Goal: Task Accomplishment & Management: Manage account settings

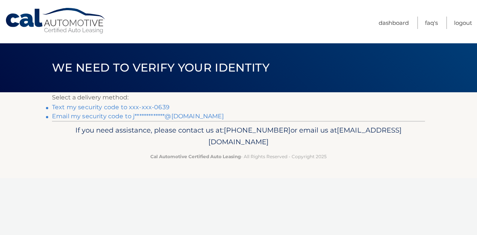
click at [150, 105] on link "Text my security code to xxx-xxx-0639" at bounding box center [111, 107] width 118 height 7
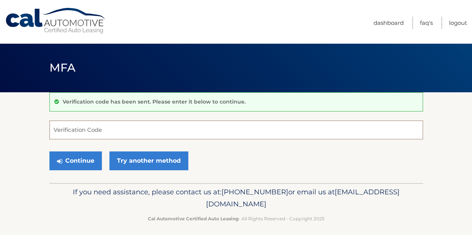
click at [110, 127] on input "Verification Code" at bounding box center [235, 130] width 373 height 19
click at [226, 125] on input "Verification Code" at bounding box center [235, 130] width 373 height 19
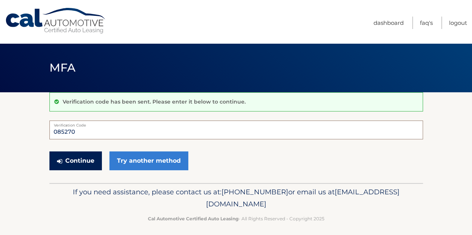
type input "085270"
click at [83, 159] on button "Continue" at bounding box center [75, 161] width 52 height 19
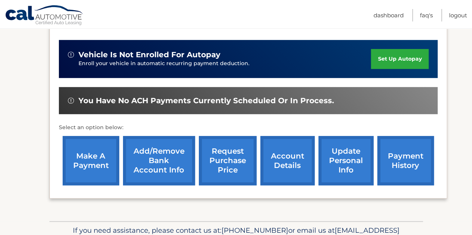
scroll to position [212, 0]
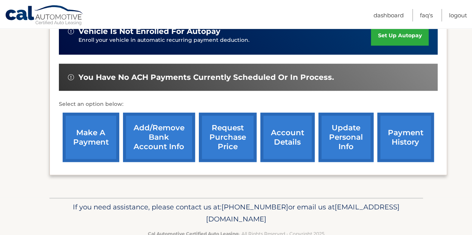
click at [175, 129] on link "Add/Remove bank account info" at bounding box center [159, 137] width 72 height 49
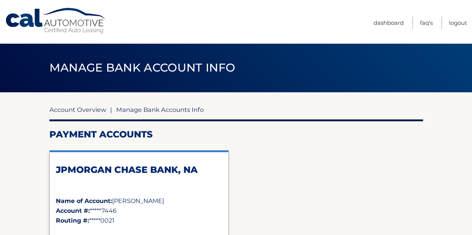
click at [94, 109] on link "Account Overview" at bounding box center [77, 110] width 57 height 8
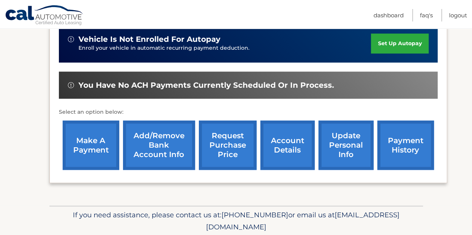
scroll to position [205, 0]
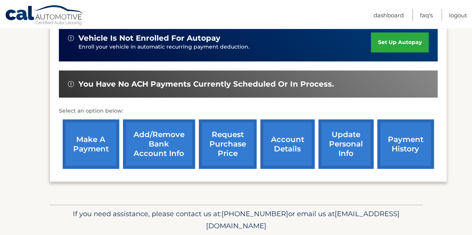
click at [391, 133] on link "payment history" at bounding box center [405, 143] width 57 height 49
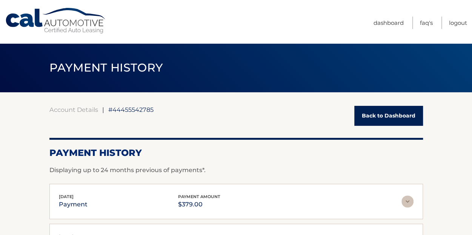
click at [28, 23] on link "Cal Automotive" at bounding box center [56, 21] width 102 height 27
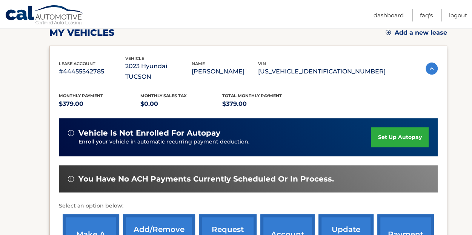
scroll to position [111, 0]
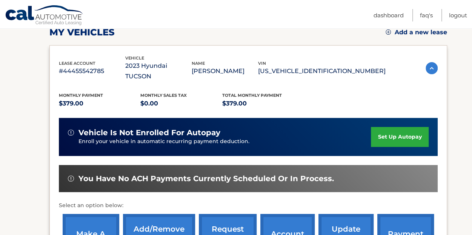
click at [399, 127] on link "set up autopay" at bounding box center [399, 137] width 57 height 20
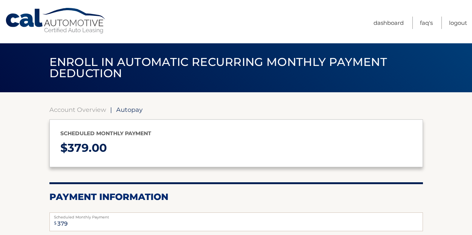
select select "MzI1MjIxZWYtNTFiOC00NDNlLWFlZjEtNDNjODNhOTE0NDNl"
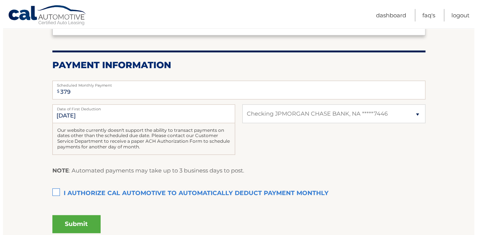
scroll to position [136, 0]
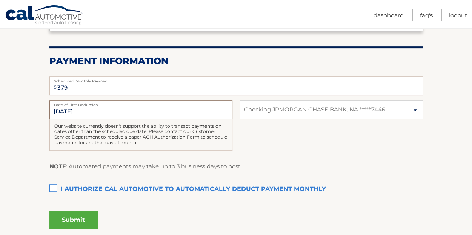
click at [106, 113] on input "[DATE]" at bounding box center [140, 109] width 183 height 19
click at [56, 190] on label "I authorize cal automotive to automatically deduct payment monthly This checkbo…" at bounding box center [235, 189] width 373 height 15
click at [0, 0] on input "I authorize cal automotive to automatically deduct payment monthly This checkbo…" at bounding box center [0, 0] width 0 height 0
click at [76, 217] on button "Submit" at bounding box center [73, 220] width 48 height 18
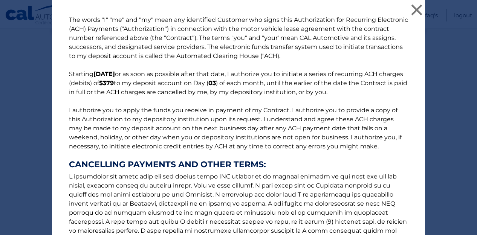
scroll to position [121, 0]
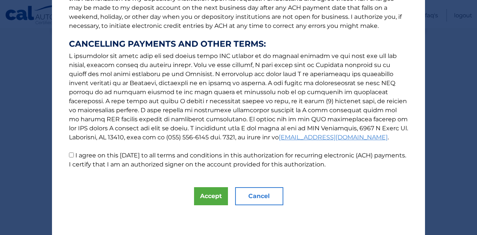
click at [129, 160] on p "The words "I" "me" and "my" mean any identified Customer who signs this Authori…" at bounding box center [238, 32] width 354 height 274
click at [70, 154] on input "I agree on this [DATE] to all terms and conditions in this authorization for re…" at bounding box center [71, 155] width 5 height 5
checkbox input "true"
click at [209, 193] on button "Accept" at bounding box center [211, 196] width 34 height 18
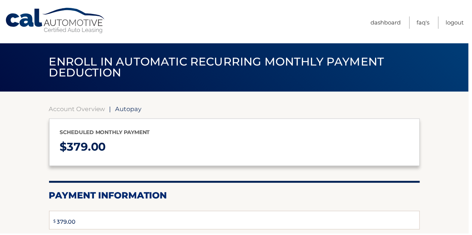
type input "379"
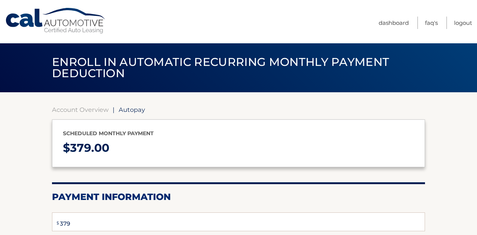
select select "MzI1MjIxZWYtNTFiOC00NDNlLWFlZjEtNDNjODNhOTE0NDNl"
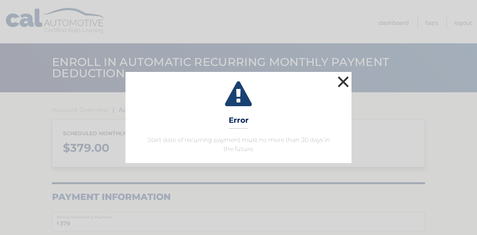
click at [339, 83] on button "×" at bounding box center [343, 81] width 15 height 15
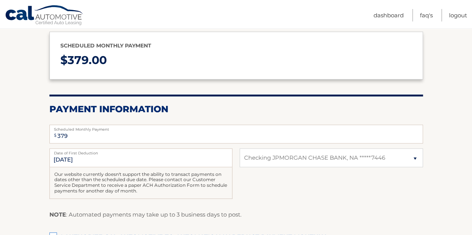
scroll to position [89, 0]
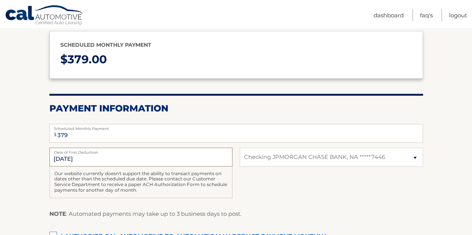
click at [155, 158] on input "11/3/2025" at bounding box center [140, 157] width 183 height 19
click at [75, 159] on input "11/3/2025" at bounding box center [140, 157] width 183 height 19
click at [95, 158] on input "11/3/2025" at bounding box center [140, 157] width 183 height 19
click at [199, 160] on input "11/3/2025" at bounding box center [140, 157] width 183 height 19
click at [262, 164] on select "Select Bank Account Checking JPMORGAN CHASE BANK, NA *****7446" at bounding box center [330, 157] width 183 height 19
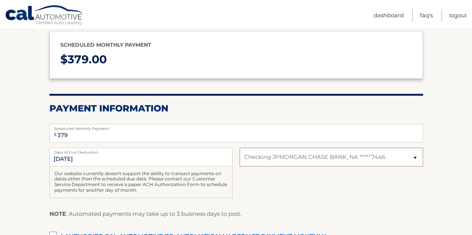
click at [262, 164] on select "Select Bank Account Checking JPMORGAN CHASE BANK, NA *****7446" at bounding box center [330, 157] width 183 height 19
click at [183, 165] on input "11/3/2025" at bounding box center [140, 157] width 183 height 19
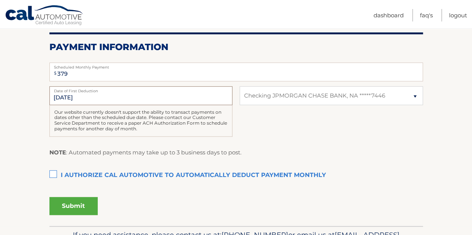
scroll to position [150, 0]
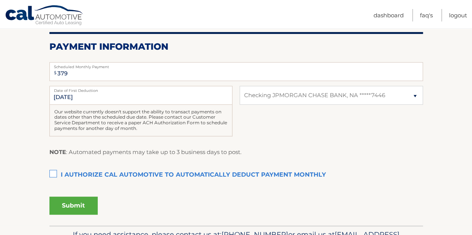
click at [55, 173] on label "I authorize cal automotive to automatically deduct payment monthly This checkbo…" at bounding box center [235, 175] width 373 height 15
click at [0, 0] on input "I authorize cal automotive to automatically deduct payment monthly This checkbo…" at bounding box center [0, 0] width 0 height 0
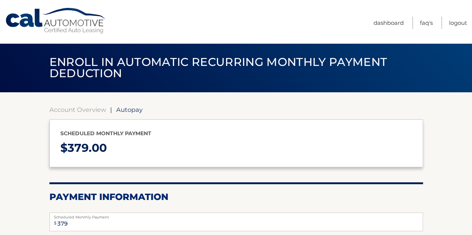
click at [86, 17] on link "Cal Automotive" at bounding box center [56, 21] width 102 height 27
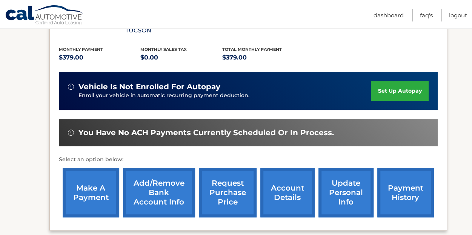
scroll to position [158, 0]
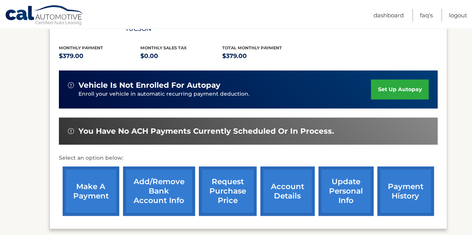
click at [310, 127] on span "You have no ACH payments currently scheduled or in process." at bounding box center [205, 131] width 255 height 9
click at [74, 177] on link "make a payment" at bounding box center [91, 191] width 57 height 49
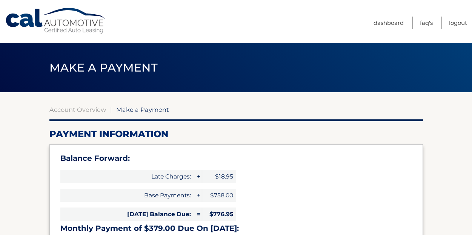
select select "MzI1MjIxZWYtNTFiOC00NDNlLWFlZjEtNDNjODNhOTE0NDNl"
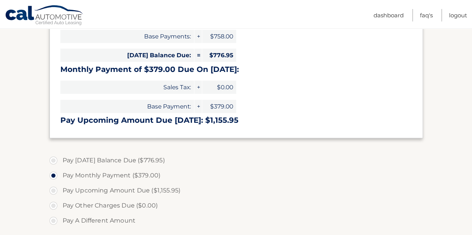
scroll to position [165, 0]
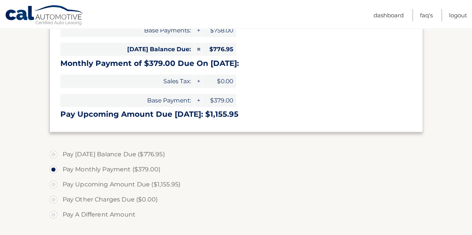
click at [118, 153] on label "Pay Today's Balance Due ($776.95)" at bounding box center [235, 154] width 373 height 15
click at [60, 153] on input "Pay Today's Balance Due ($776.95)" at bounding box center [56, 153] width 8 height 12
radio input "true"
type input "776.95"
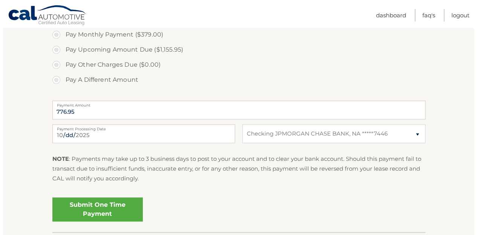
scroll to position [310, 0]
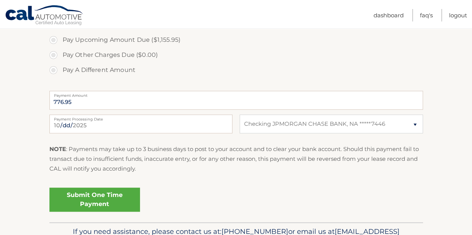
click at [84, 196] on link "Submit One Time Payment" at bounding box center [94, 200] width 90 height 24
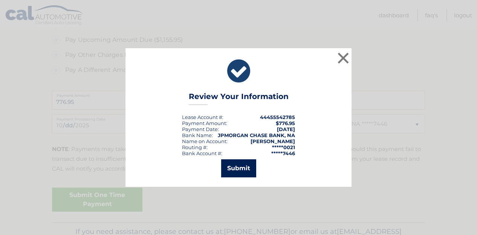
click at [232, 172] on button "Submit" at bounding box center [238, 168] width 35 height 18
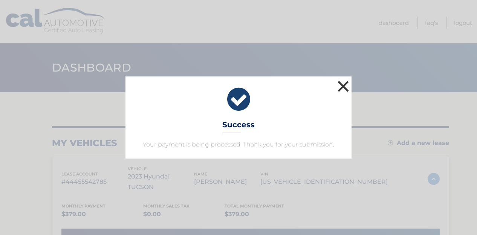
click at [345, 85] on button "×" at bounding box center [343, 86] width 15 height 15
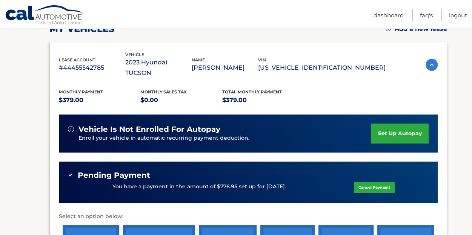
scroll to position [127, 0]
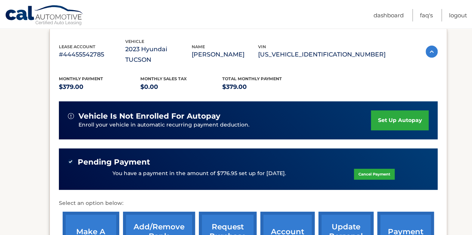
click at [401, 112] on link "set up autopay" at bounding box center [399, 120] width 57 height 20
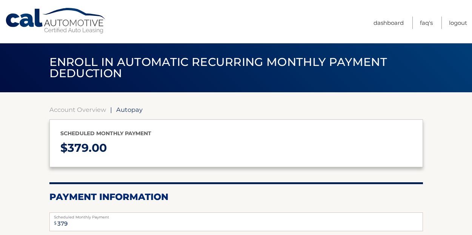
select select "MzI1MjIxZWYtNTFiOC00NDNlLWFlZjEtNDNjODNhOTE0NDNl"
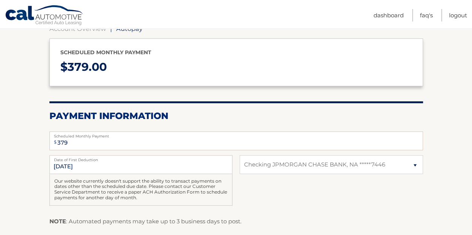
scroll to position [83, 0]
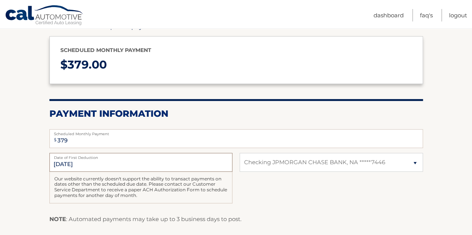
click at [116, 168] on input "[DATE]" at bounding box center [140, 162] width 183 height 19
click at [279, 163] on select "Select Bank Account Checking JPMORGAN CHASE BANK, NA *****7446" at bounding box center [330, 162] width 183 height 19
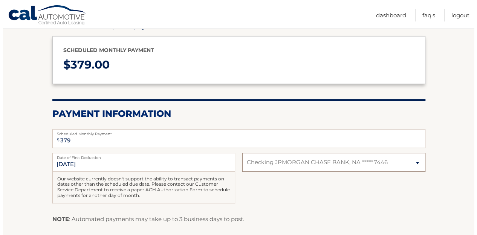
scroll to position [198, 0]
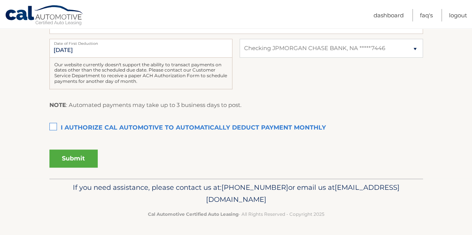
click at [89, 126] on label "I authorize cal automotive to automatically deduct payment monthly This checkbo…" at bounding box center [235, 128] width 373 height 15
click at [0, 0] on input "I authorize cal automotive to automatically deduct payment monthly This checkbo…" at bounding box center [0, 0] width 0 height 0
click at [78, 157] on button "Submit" at bounding box center [73, 159] width 48 height 18
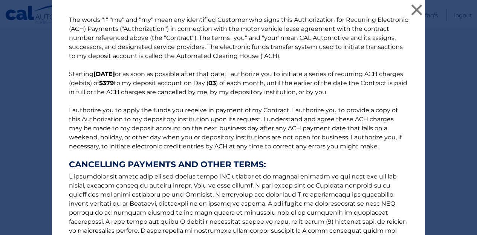
scroll to position [121, 0]
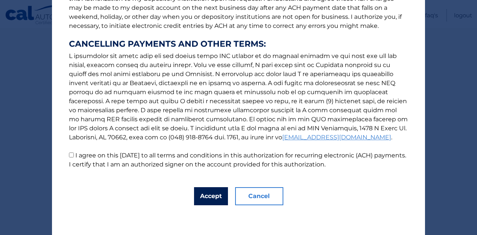
click at [202, 202] on button "Accept" at bounding box center [211, 196] width 34 height 18
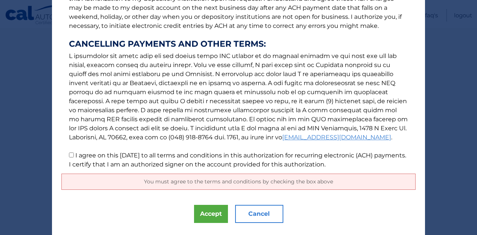
click at [109, 151] on p "The words "I" "me" and "my" mean any identified Customer who signs this Authori…" at bounding box center [238, 32] width 354 height 274
click at [70, 156] on input "I agree on this [DATE] to all terms and conditions in this authorization for re…" at bounding box center [71, 155] width 5 height 5
checkbox input "true"
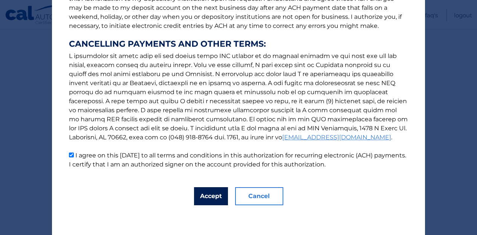
click at [203, 198] on button "Accept" at bounding box center [211, 196] width 34 height 18
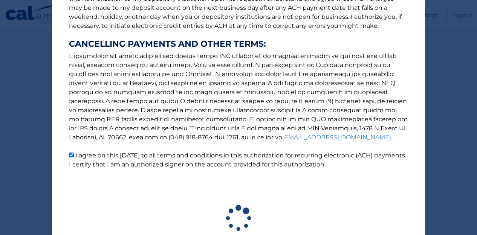
scroll to position [176, 0]
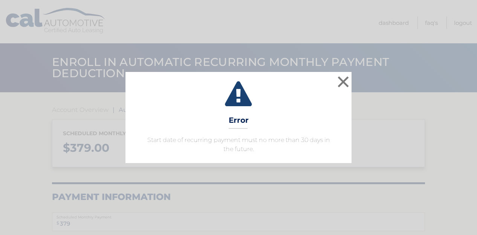
select select "MzI1MjIxZWYtNTFiOC00NDNlLWFlZjEtNDNjODNhOTE0NDNl"
